Goal: Check status: Check status

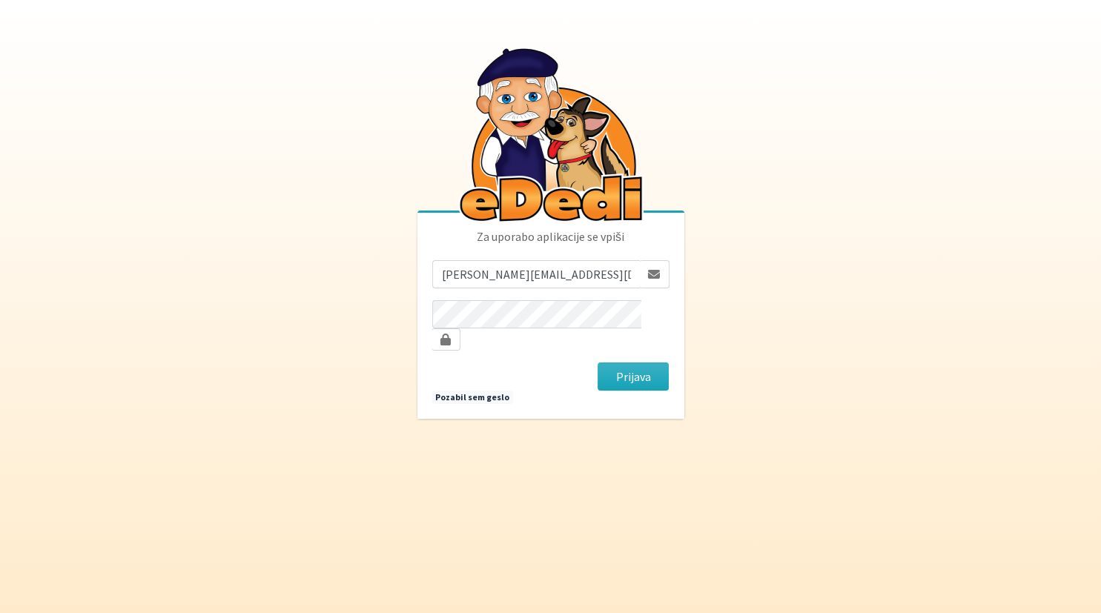
click at [654, 396] on div "Za uporabo aplikacije se vpiši monika.velikonja@erps.si Prijava Pozabil sem ges…" at bounding box center [550, 316] width 267 height 206
click at [648, 368] on button "Prijava" at bounding box center [634, 377] width 72 height 28
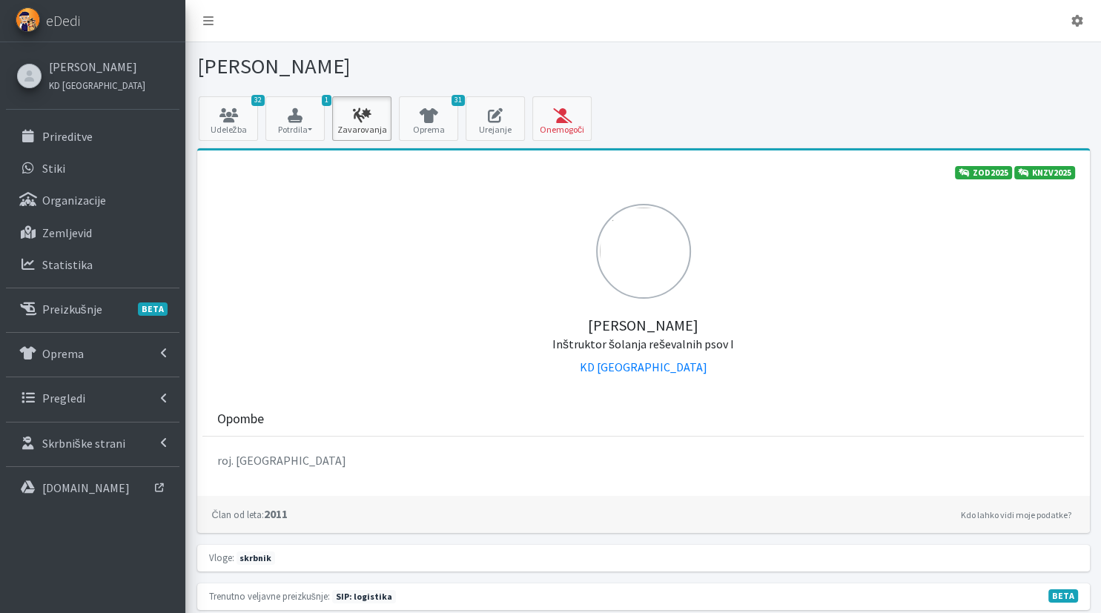
click at [374, 116] on icon at bounding box center [362, 115] width 50 height 15
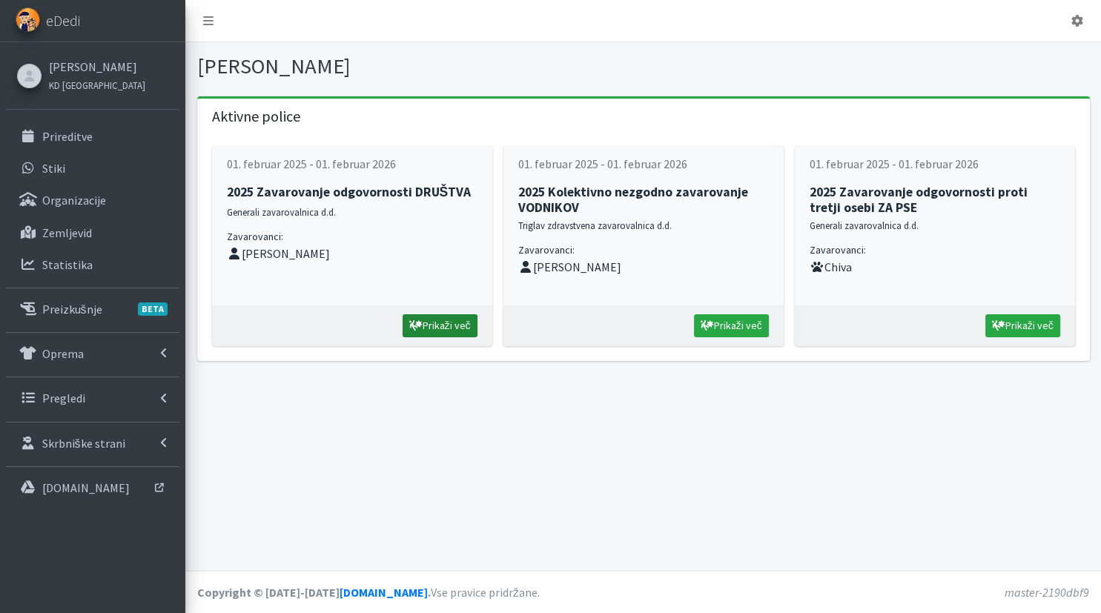
click at [449, 325] on link "Prikaži več" at bounding box center [440, 325] width 75 height 23
click at [754, 326] on link "Prikaži več" at bounding box center [731, 325] width 75 height 23
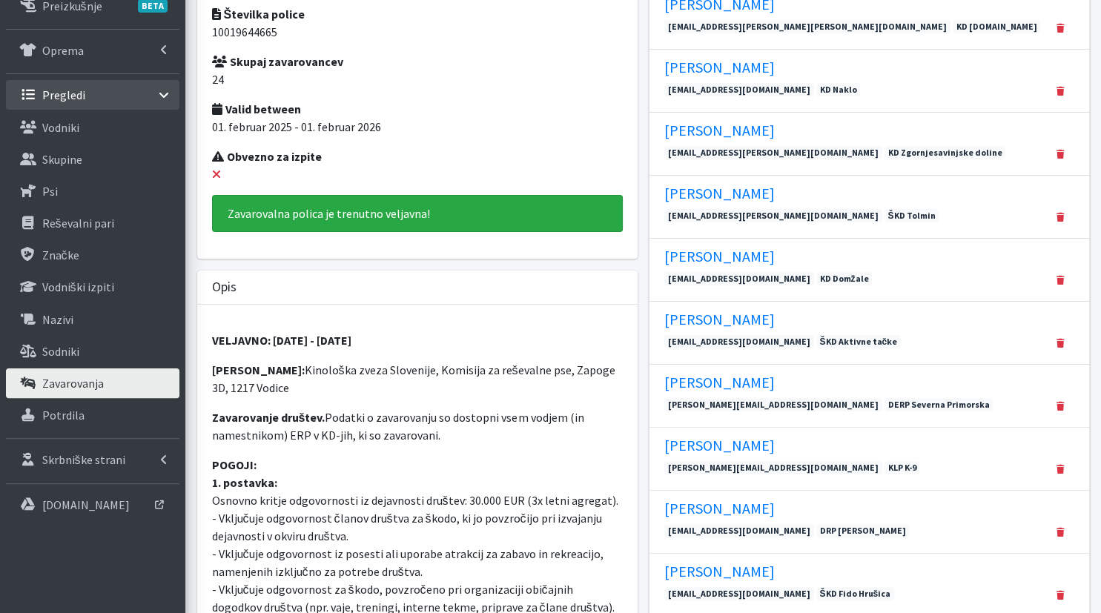
scroll to position [313, 0]
